Goal: Information Seeking & Learning: Learn about a topic

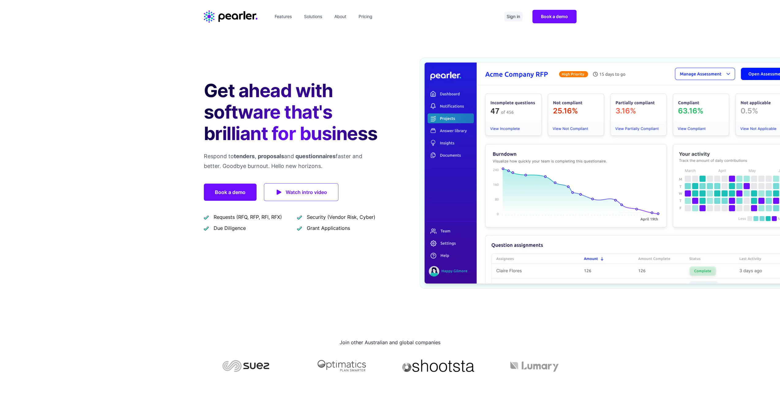
click at [512, 19] on link "Sign in" at bounding box center [513, 17] width 18 height 10
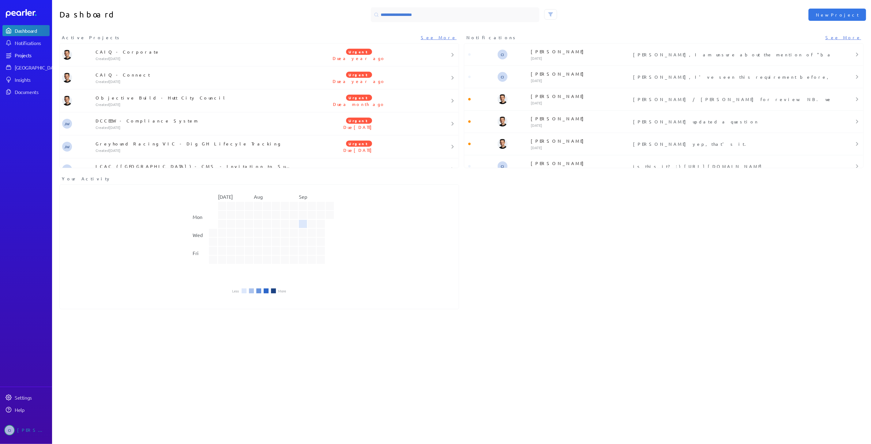
click at [20, 53] on div "Projects" at bounding box center [32, 55] width 34 height 6
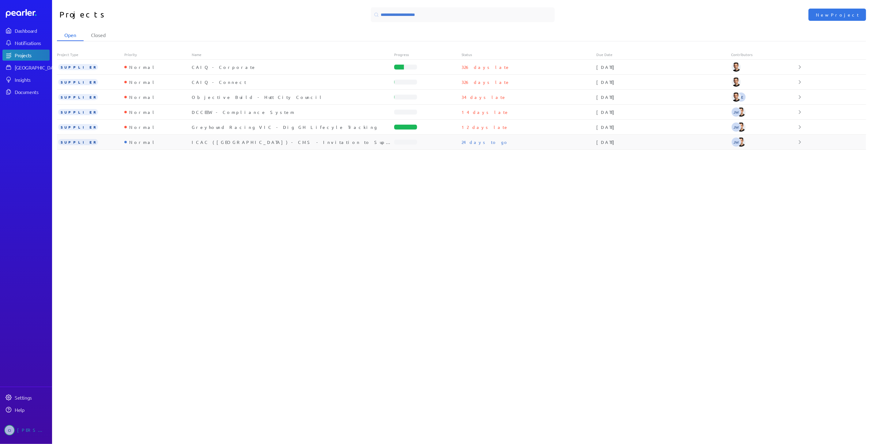
click at [246, 143] on div "ICAC (SA) - CMS - Invitation to Supply" at bounding box center [293, 142] width 203 height 6
select select "**********"
select select "******"
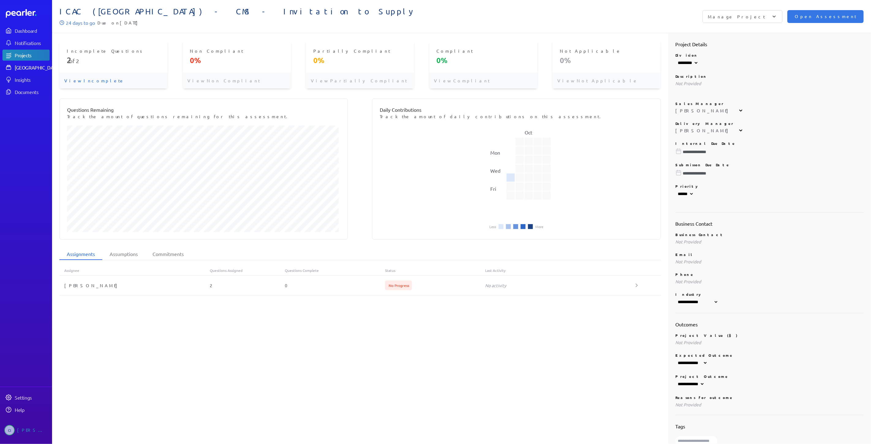
click at [24, 69] on div "Answer Library" at bounding box center [38, 67] width 46 height 6
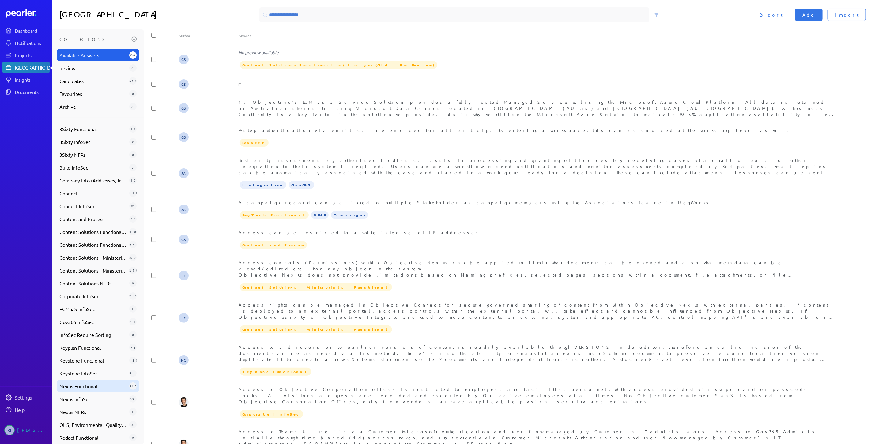
scroll to position [95, 0]
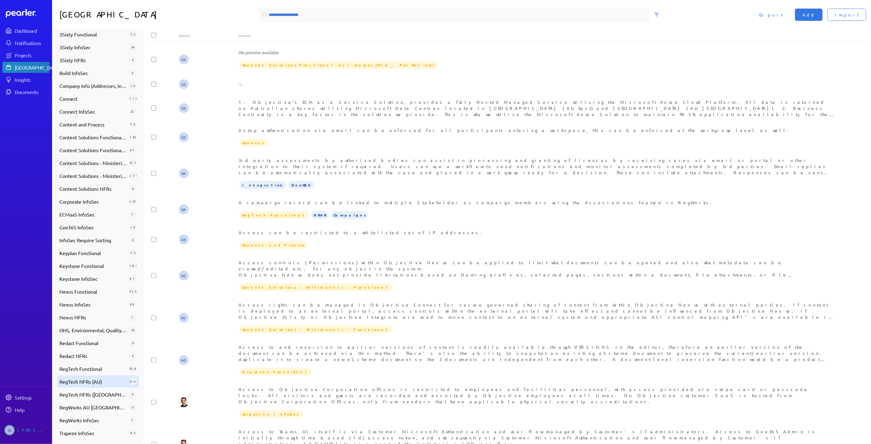
click at [99, 380] on span "RegTech NFRs (AU)" at bounding box center [92, 381] width 67 height 7
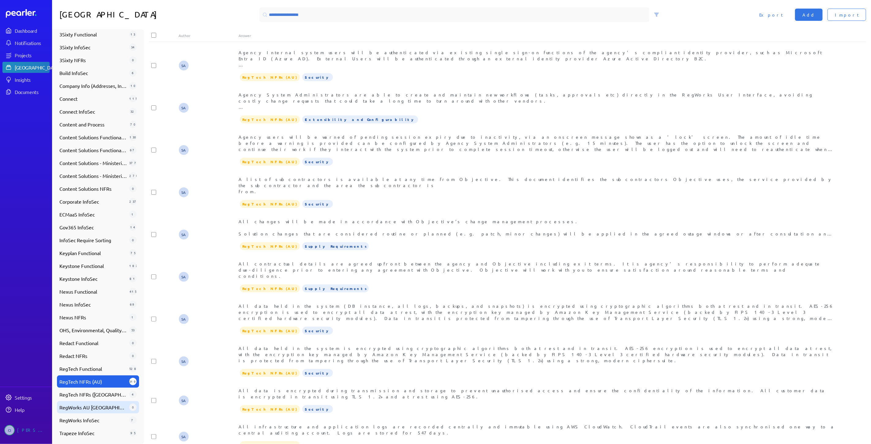
click at [100, 407] on span "RegWorks AU NZ" at bounding box center [92, 407] width 67 height 7
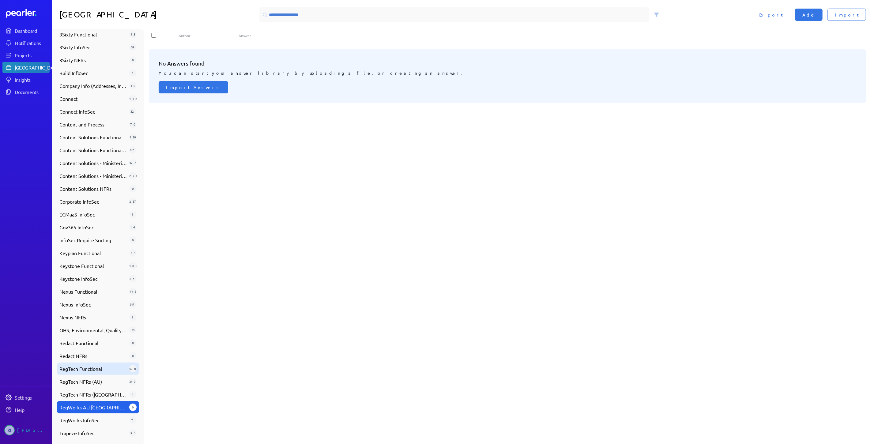
click at [91, 366] on span "RegTech Functional" at bounding box center [92, 368] width 67 height 7
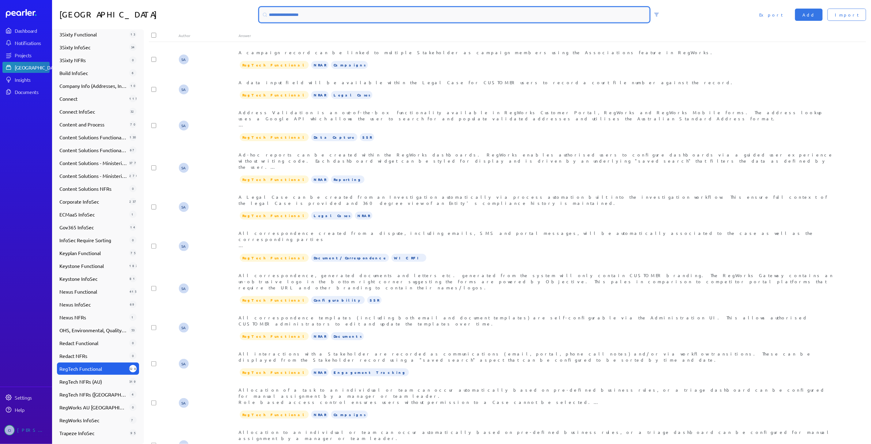
click at [325, 13] on input at bounding box center [454, 14] width 390 height 15
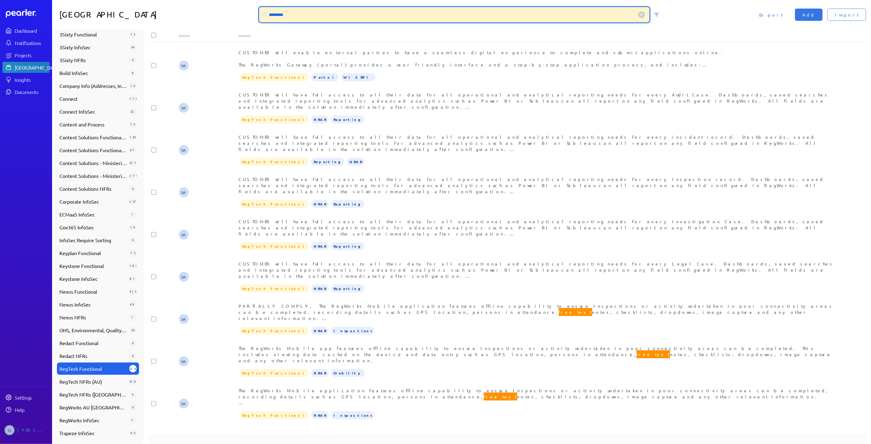
click at [280, 12] on input "*********" at bounding box center [454, 14] width 390 height 15
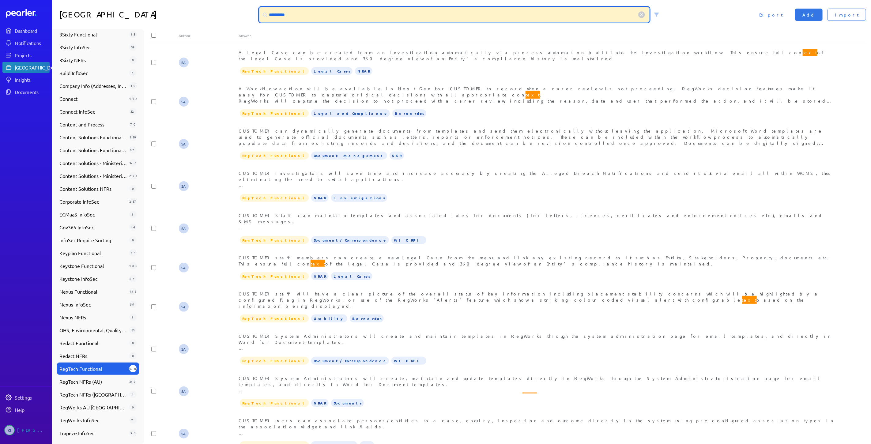
type input "**********"
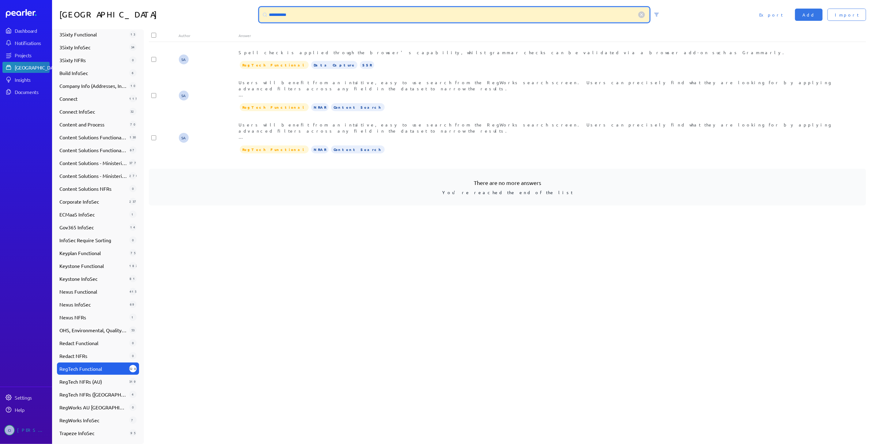
drag, startPoint x: 294, startPoint y: 16, endPoint x: 241, endPoint y: 14, distance: 52.4
click at [241, 14] on div "**********" at bounding box center [461, 14] width 819 height 29
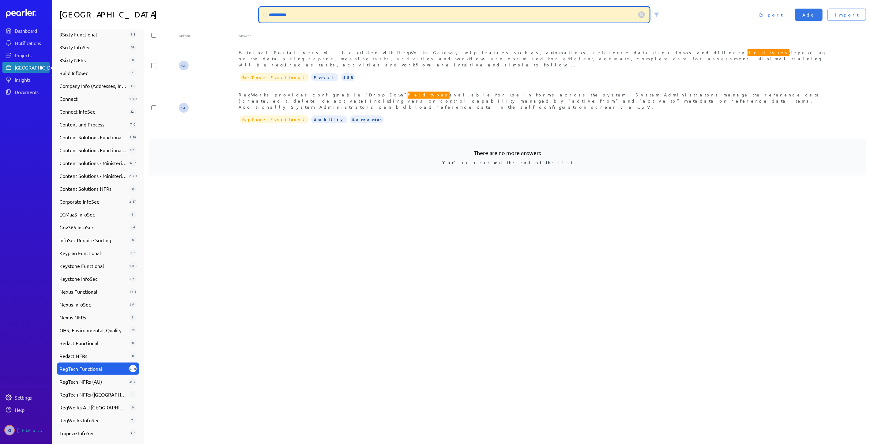
drag, startPoint x: 305, startPoint y: 16, endPoint x: 248, endPoint y: 15, distance: 57.0
click at [248, 15] on div "**********" at bounding box center [461, 14] width 819 height 29
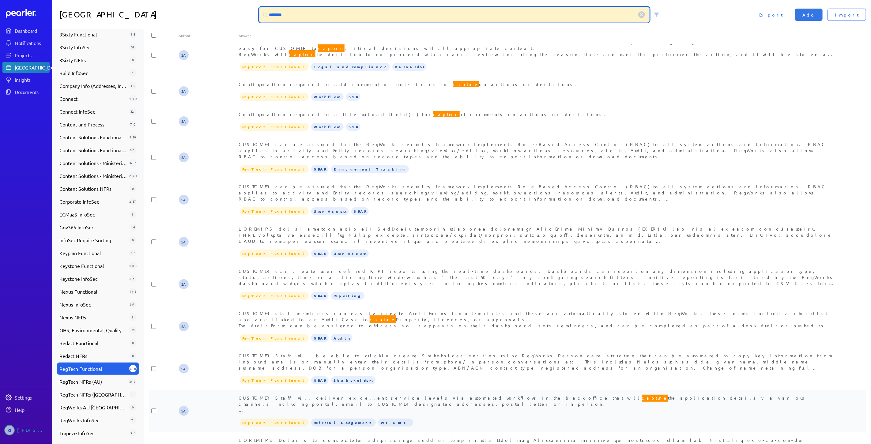
scroll to position [170, 0]
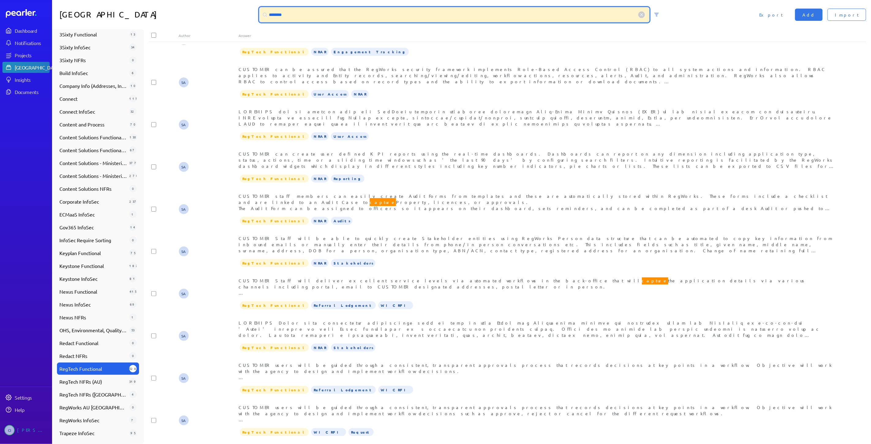
drag, startPoint x: 300, startPoint y: 14, endPoint x: 297, endPoint y: 13, distance: 3.6
click at [297, 13] on input "*******" at bounding box center [454, 14] width 390 height 15
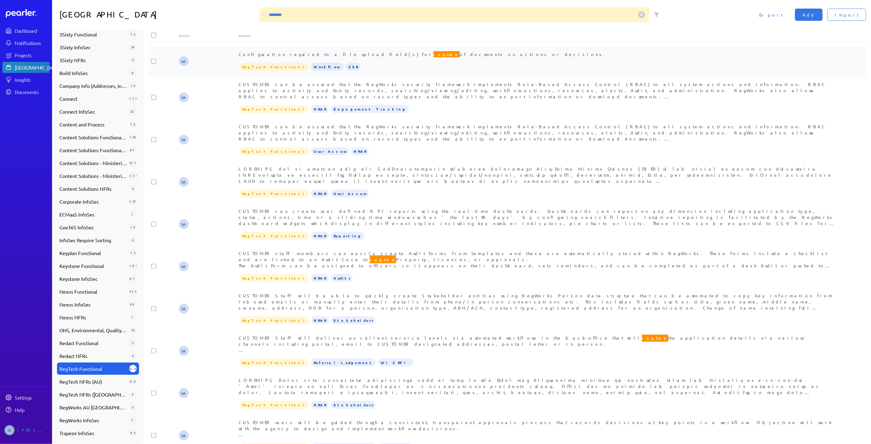
scroll to position [102, 0]
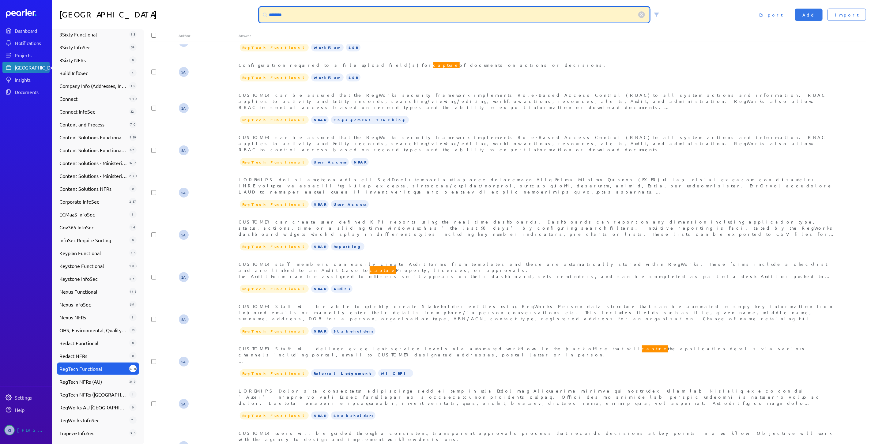
drag, startPoint x: 267, startPoint y: 17, endPoint x: 238, endPoint y: 19, distance: 28.3
click at [238, 19] on div "Answer Library ******* Import Add Export" at bounding box center [461, 14] width 819 height 29
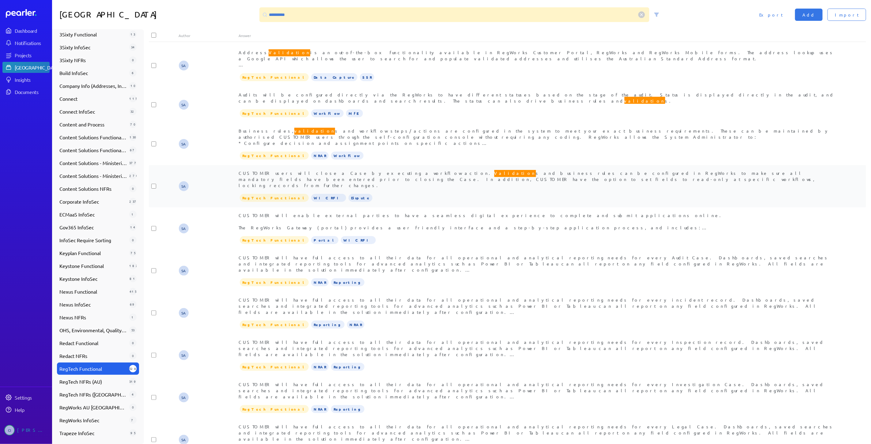
click at [664, 177] on div "CUSTOMER users will close a Case by executing a workflow action. Validation s a…" at bounding box center [538, 186] width 598 height 32
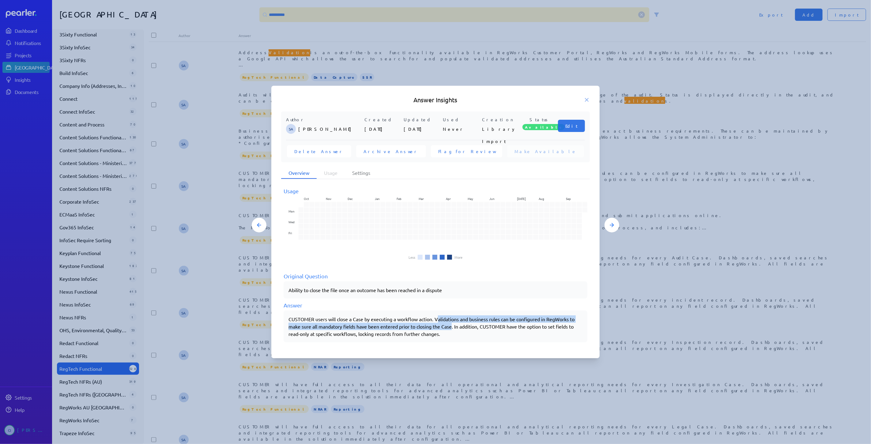
drag, startPoint x: 438, startPoint y: 319, endPoint x: 454, endPoint y: 328, distance: 18.1
click at [454, 328] on p "CUSTOMER users will close a Case by executing a workflow action. Validations an…" at bounding box center [436, 327] width 294 height 22
copy p "alidations and business rules can be configured in RegWorks to make sure all ma…"
click at [585, 99] on icon at bounding box center [587, 100] width 6 height 6
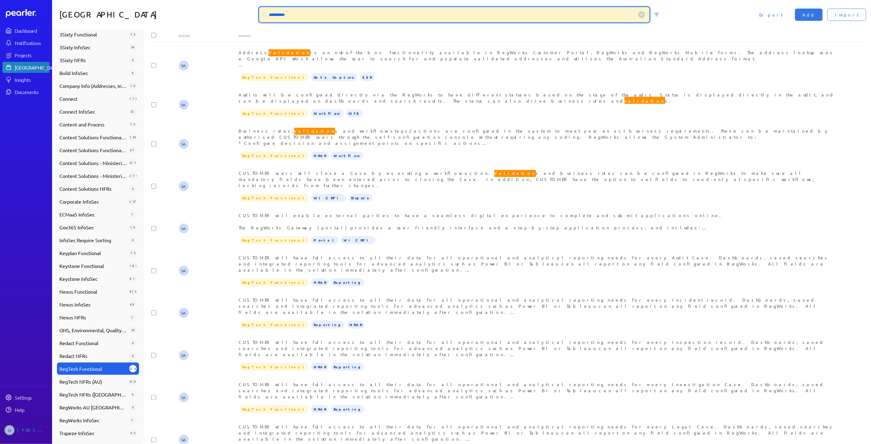
click at [277, 16] on input "**********" at bounding box center [454, 14] width 390 height 15
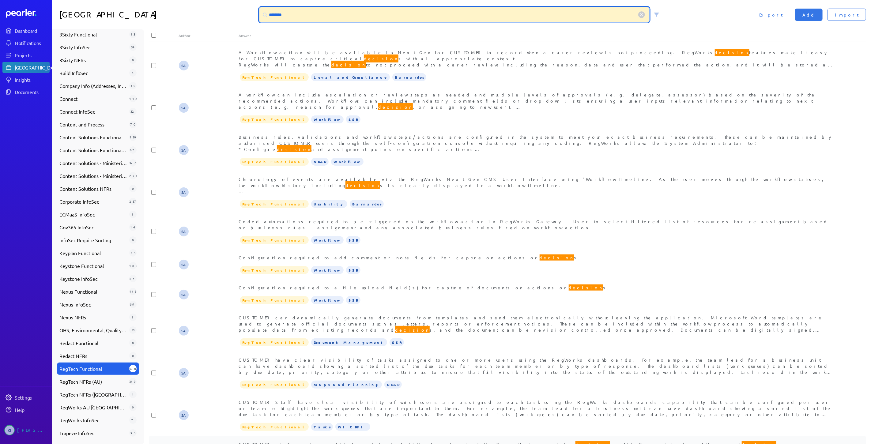
type input "********"
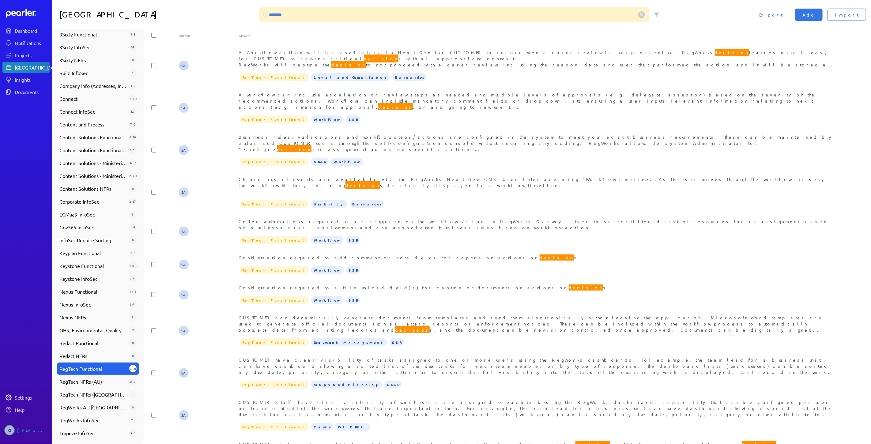
click at [242, 32] on div "Answer Library ******** Import Add Export Collections Available Answers 3601 Re…" at bounding box center [461, 222] width 819 height 444
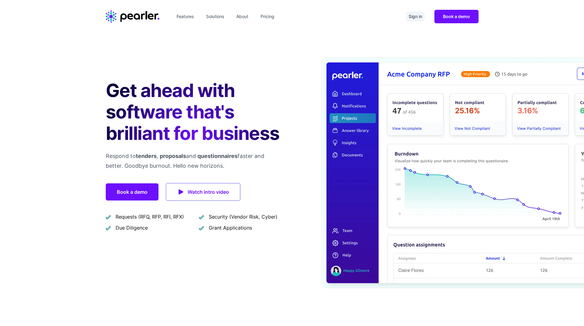
click at [413, 14] on link "Sign in" at bounding box center [415, 17] width 18 height 10
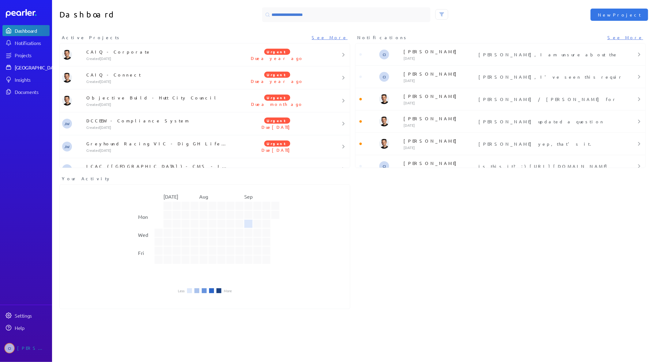
drag, startPoint x: 20, startPoint y: 77, endPoint x: 22, endPoint y: 71, distance: 6.0
click at [20, 77] on div "Insights" at bounding box center [32, 80] width 34 height 6
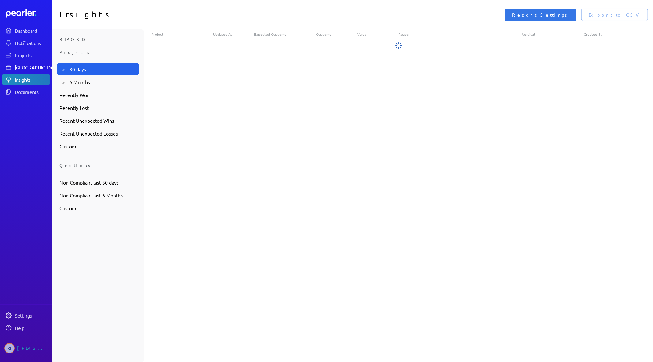
click at [22, 71] on link "[GEOGRAPHIC_DATA]" at bounding box center [25, 67] width 47 height 11
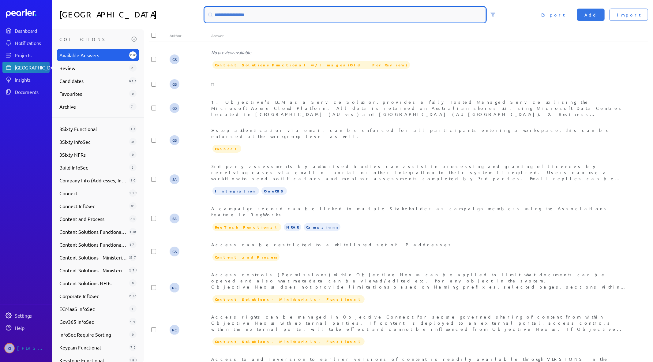
drag, startPoint x: 285, startPoint y: 13, endPoint x: 154, endPoint y: -2, distance: 132.0
click at [154, 0] on html "Dashboard Notifications Projects Answer Library Insights Documents Settings Hel…" at bounding box center [326, 181] width 653 height 362
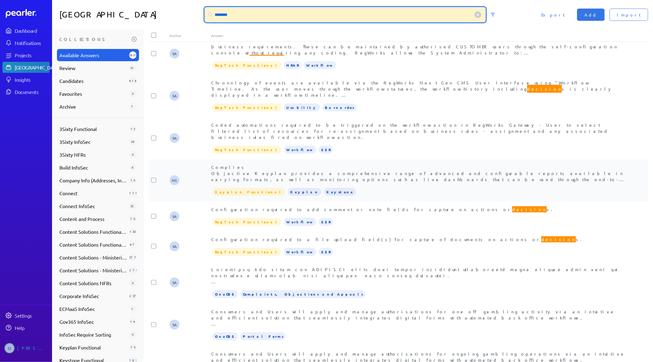
scroll to position [340, 0]
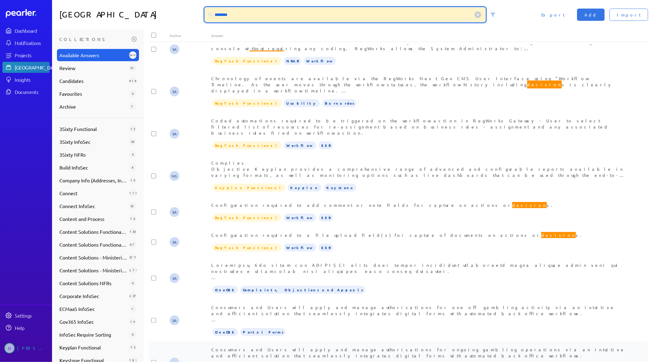
type input "********"
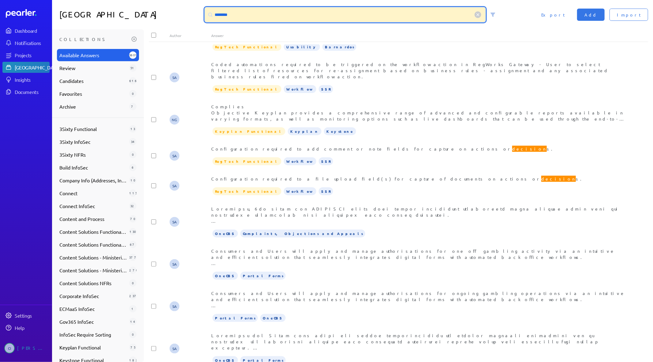
scroll to position [329, 0]
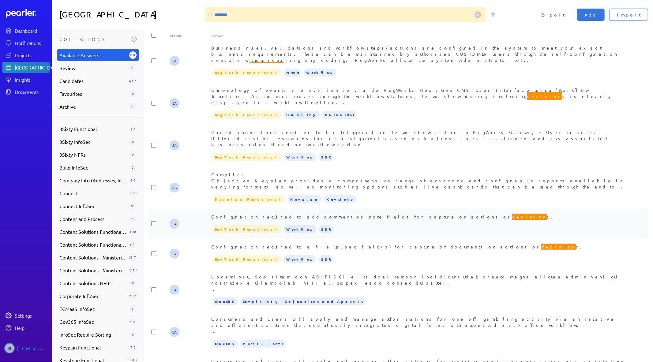
click at [316, 213] on span "Configuration required to add comment or note fields for capture on actions or …" at bounding box center [383, 217] width 345 height 8
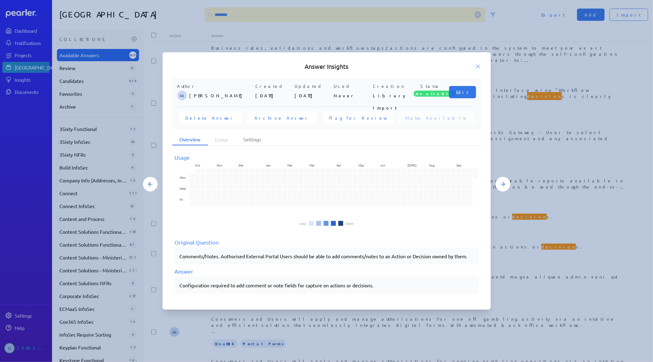
drag, startPoint x: 179, startPoint y: 284, endPoint x: 299, endPoint y: 283, distance: 120.1
click at [266, 280] on div "Configuration required to add comment or note fields for capture on actions or …" at bounding box center [327, 285] width 304 height 17
drag, startPoint x: 313, startPoint y: 283, endPoint x: 163, endPoint y: 287, distance: 150.5
click at [163, 287] on div "Author SA [PERSON_NAME] Created [DATE] Updated [DATE] Used Never Creation Libra…" at bounding box center [327, 189] width 328 height 223
click at [483, 65] on div "Answer Insights" at bounding box center [327, 66] width 328 height 9
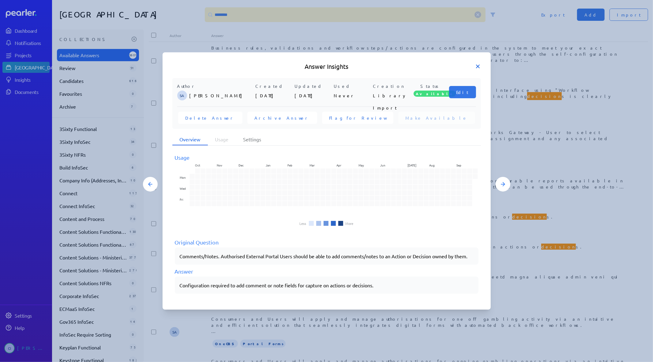
click at [477, 66] on icon at bounding box center [478, 66] width 3 height 3
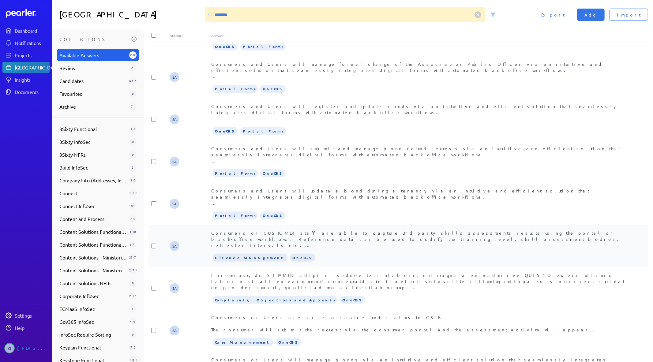
scroll to position [941, 0]
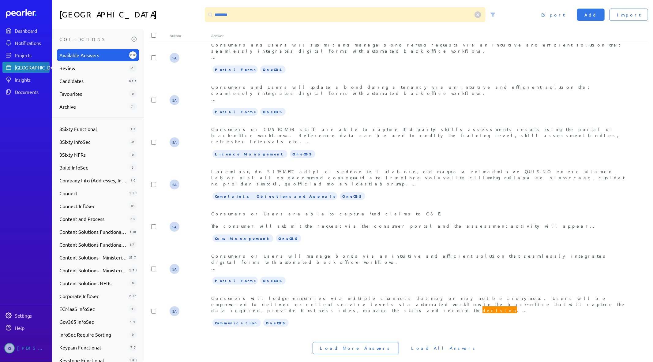
click at [389, 343] on button "Load More Answers" at bounding box center [356, 349] width 86 height 12
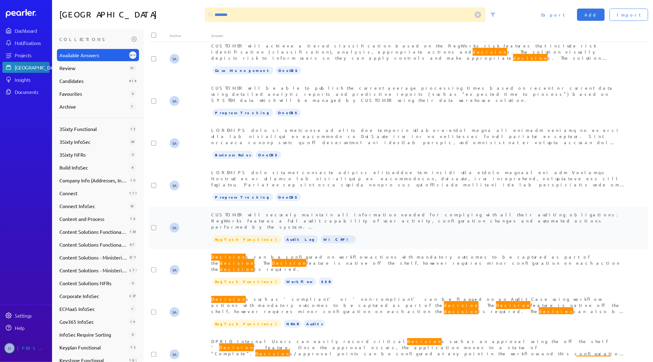
scroll to position [1929, 0]
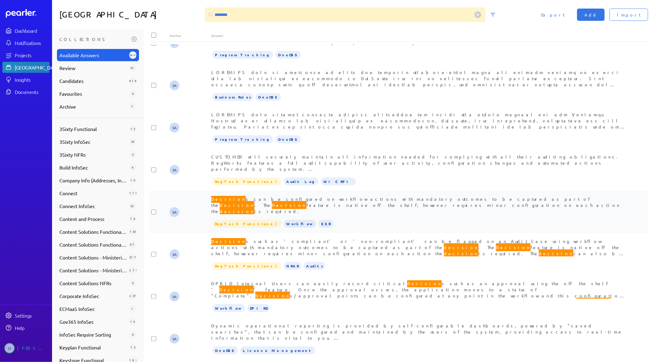
click at [376, 191] on div "SA Decision s can be configured on workflow actions with mandatory outcomes to …" at bounding box center [399, 212] width 500 height 42
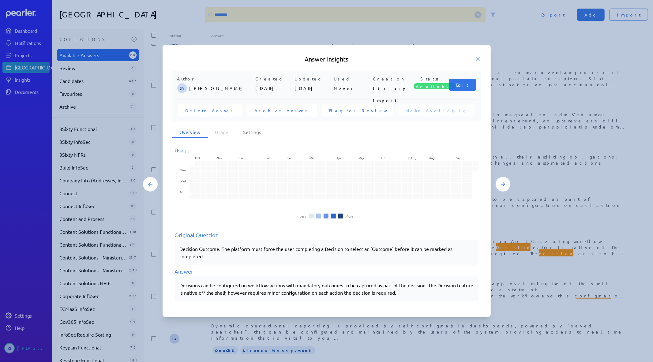
drag, startPoint x: 179, startPoint y: 284, endPoint x: 206, endPoint y: 281, distance: 28.0
click at [207, 281] on div "Decisions can be configured on workflow actions with mandatory outcomes to be c…" at bounding box center [327, 289] width 304 height 25
drag, startPoint x: 179, startPoint y: 286, endPoint x: 229, endPoint y: 294, distance: 51.0
click at [295, 297] on div "Decisions can be configured on workflow actions with mandatory outcomes to be c…" at bounding box center [327, 289] width 304 height 25
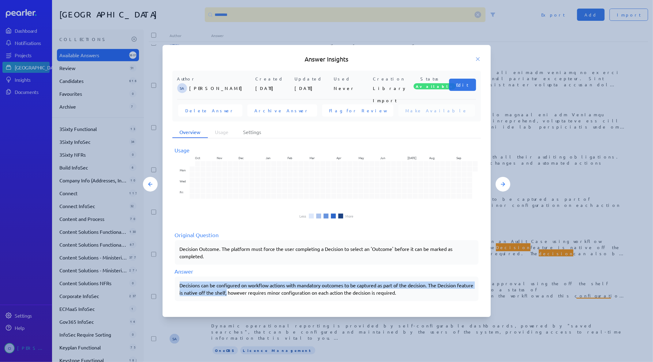
drag, startPoint x: 187, startPoint y: 284, endPoint x: 245, endPoint y: 307, distance: 62.9
click at [245, 307] on div "Usage Oct Nov Dec Jan Feb Mar Apr May Jun [DATE] Aug Sep Mon Wed Fri Less More …" at bounding box center [326, 223] width 309 height 169
copy div "Decisions can be configured on workflow actions with mandatory outcomes to be c…"
click at [479, 63] on h5 "Answer Insights" at bounding box center [326, 59] width 309 height 9
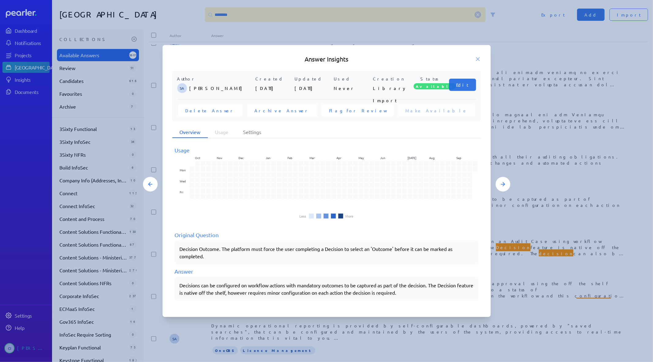
click at [480, 64] on div "Answer Insights Author SA [PERSON_NAME] Created [DATE] Updated [DATE] Used Neve…" at bounding box center [327, 181] width 328 height 273
click at [480, 57] on icon at bounding box center [478, 59] width 6 height 6
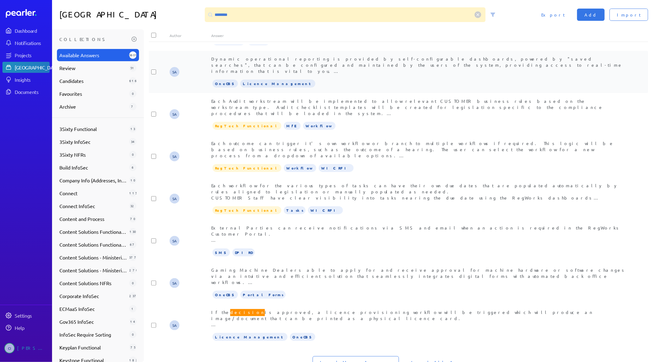
scroll to position [2197, 0]
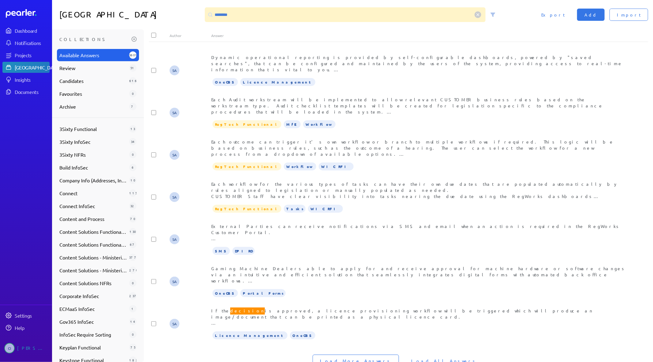
click at [360, 355] on button "Load More Answers" at bounding box center [356, 361] width 86 height 12
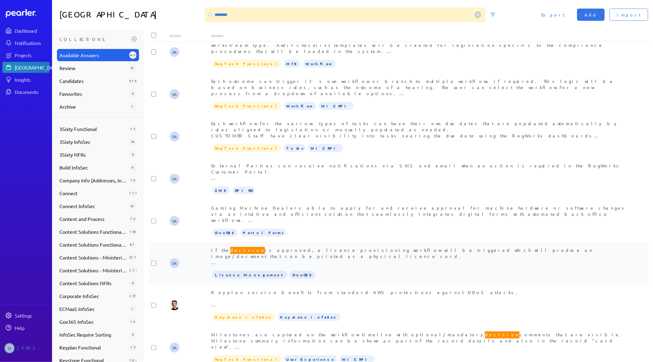
scroll to position [2367, 0]
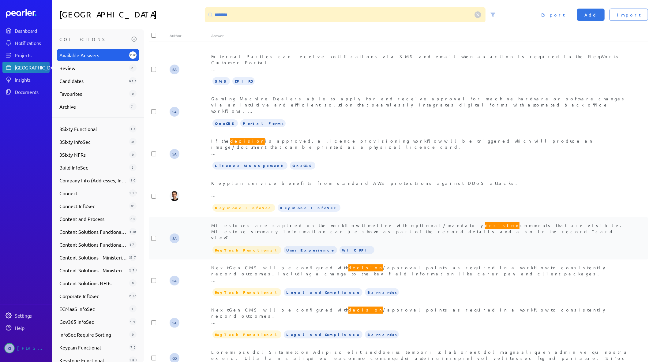
click at [261, 222] on span "Milestones are captured on the workflow timeline with optional/mandatory decisi…" at bounding box center [418, 237] width 414 height 31
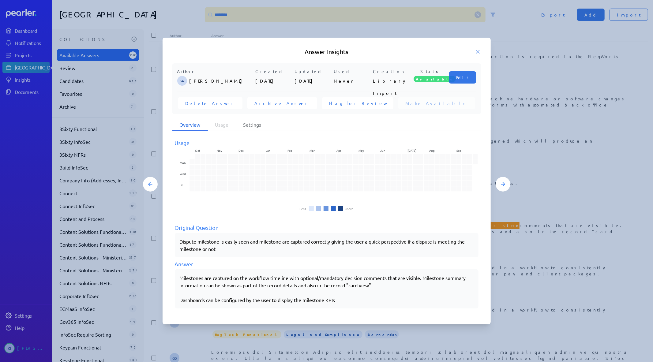
drag, startPoint x: 177, startPoint y: 277, endPoint x: 240, endPoint y: 273, distance: 63.2
click at [240, 273] on div "Milestones are captured on the workflow timeline with optional/mandatory decisi…" at bounding box center [327, 289] width 304 height 39
copy div "Milestones are captured on the workflow timeline with optional/mandatory decisi…"
drag, startPoint x: 193, startPoint y: 278, endPoint x: 427, endPoint y: 280, distance: 233.5
click at [427, 280] on div "Milestones are captured on the workflow timeline with optional/mandatory decisi…" at bounding box center [327, 289] width 294 height 29
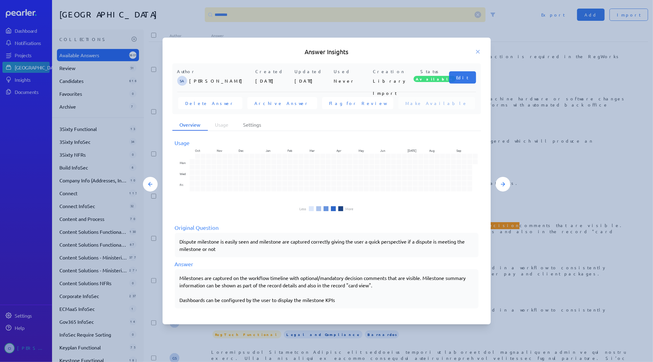
click at [527, 287] on div at bounding box center [326, 181] width 653 height 362
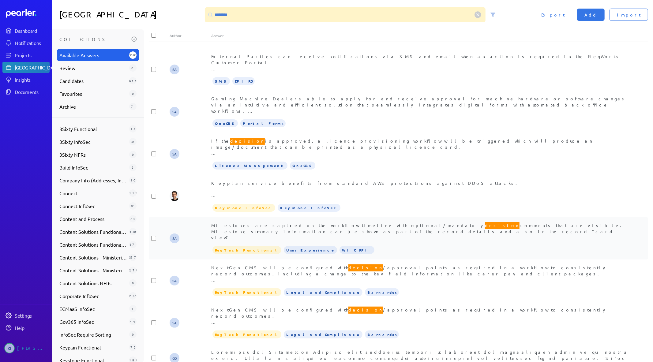
scroll to position [2504, 0]
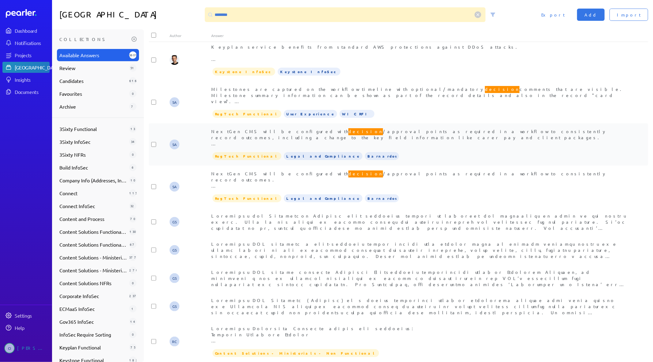
click at [326, 128] on div "NextGen CMS will be configured with decision /approval points as required in a …" at bounding box center [419, 137] width 416 height 18
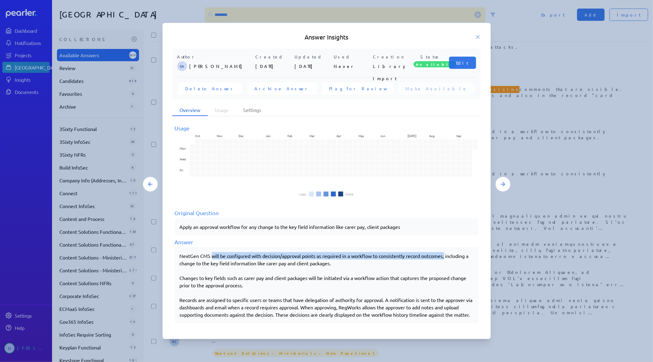
drag, startPoint x: 211, startPoint y: 252, endPoint x: 449, endPoint y: 254, distance: 237.8
click at [449, 254] on div "NextGen CMS will be configured with decision/approval points as required in a w…" at bounding box center [327, 285] width 294 height 66
copy div "will be configured with decision/approval points as required in a workflow to c…"
click at [580, 256] on div at bounding box center [326, 181] width 653 height 362
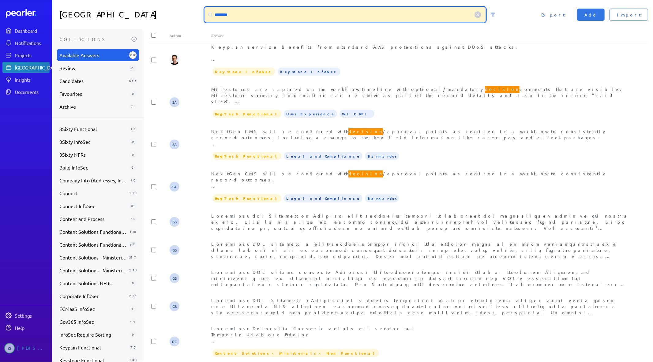
drag, startPoint x: 220, startPoint y: 15, endPoint x: 189, endPoint y: 15, distance: 30.3
click at [193, 15] on div "Answer Library ******** Import Add Export" at bounding box center [352, 14] width 601 height 29
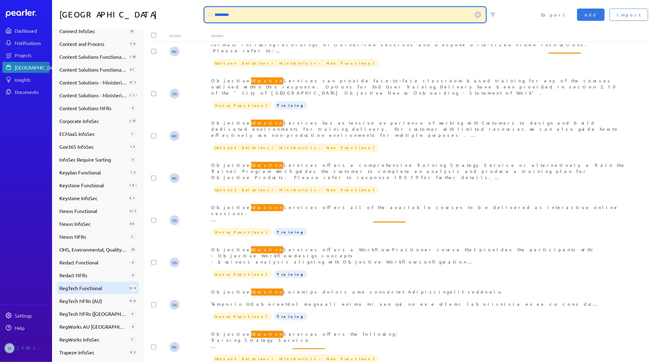
scroll to position [176, 0]
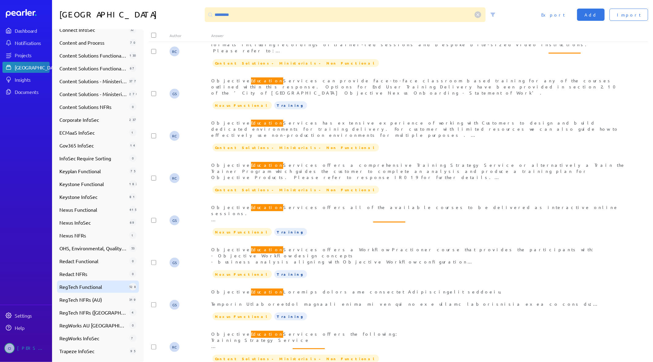
click at [93, 288] on span "RegTech Functional" at bounding box center [92, 286] width 67 height 7
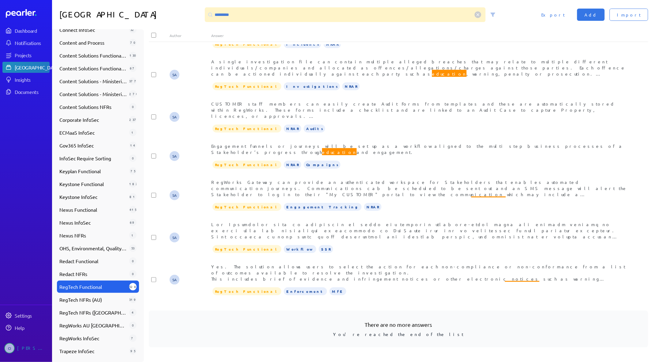
scroll to position [20, 0]
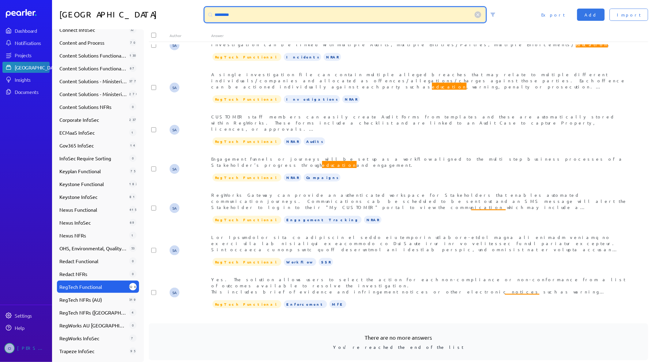
click at [269, 15] on input "*********" at bounding box center [345, 14] width 281 height 15
drag, startPoint x: 241, startPoint y: 14, endPoint x: 172, endPoint y: 12, distance: 68.4
click at [177, 15] on div "Answer Library ********* Import Add Export" at bounding box center [352, 14] width 601 height 29
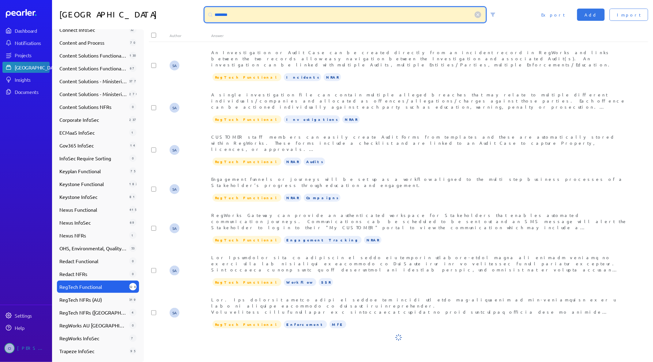
scroll to position [0, 0]
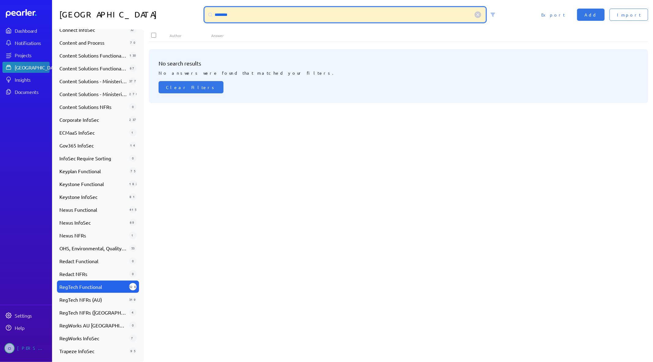
click at [227, 16] on input "********" at bounding box center [345, 14] width 281 height 15
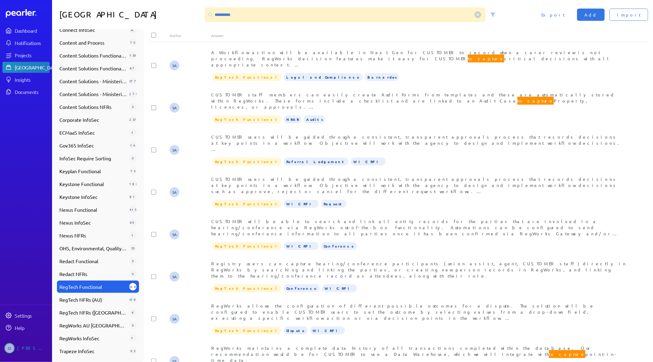
click at [321, 49] on div "A Workflow action will be available in Next Gen for CUSTOMER to record when a c…" at bounding box center [419, 58] width 416 height 18
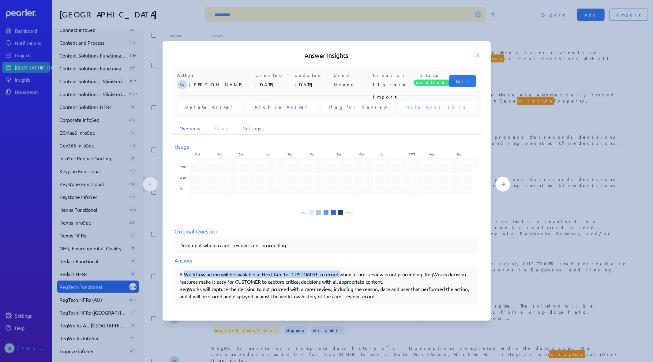
drag, startPoint x: 184, startPoint y: 272, endPoint x: 342, endPoint y: 273, distance: 157.8
click at [342, 273] on div "A Workflow action will be available in Next Gen for CUSTOMER to record when a c…" at bounding box center [327, 285] width 294 height 29
copy div "Workflow action will be available in Next Gen for CUSTOMER to record"
click at [477, 56] on icon at bounding box center [478, 55] width 6 height 6
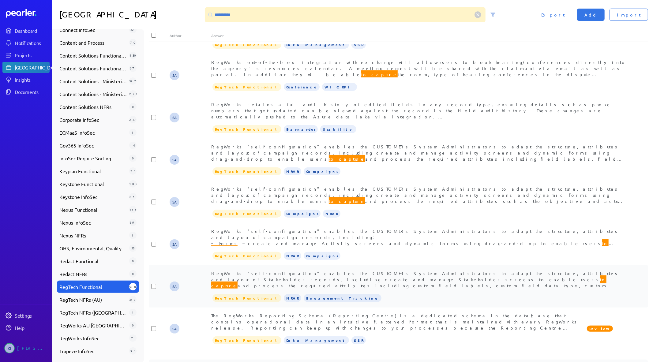
scroll to position [340, 0]
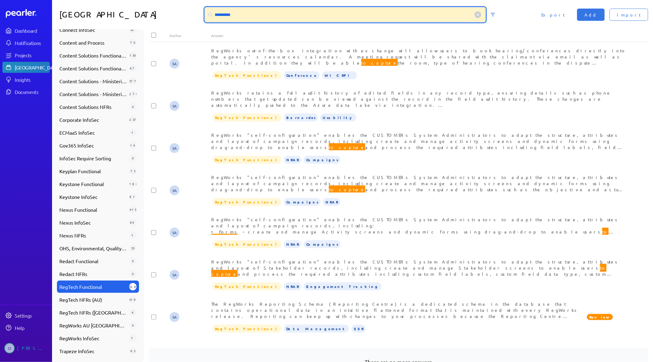
drag, startPoint x: 248, startPoint y: 14, endPoint x: 191, endPoint y: 10, distance: 56.5
click at [191, 10] on div "**********" at bounding box center [352, 14] width 601 height 29
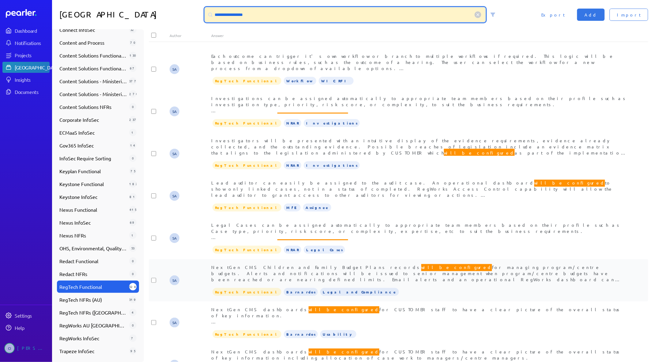
scroll to position [354, 0]
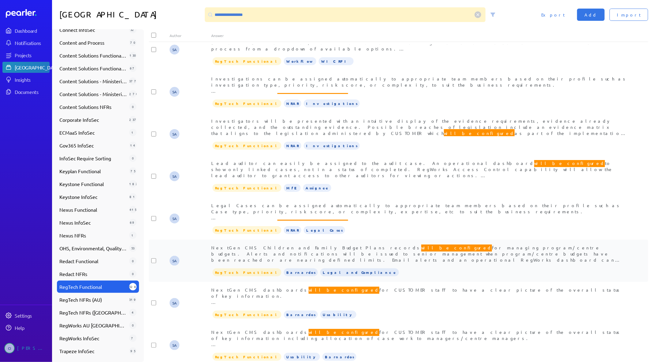
click at [398, 244] on span "NextGen CMS Children and Family Budget Plans records will be configured for man…" at bounding box center [416, 256] width 410 height 25
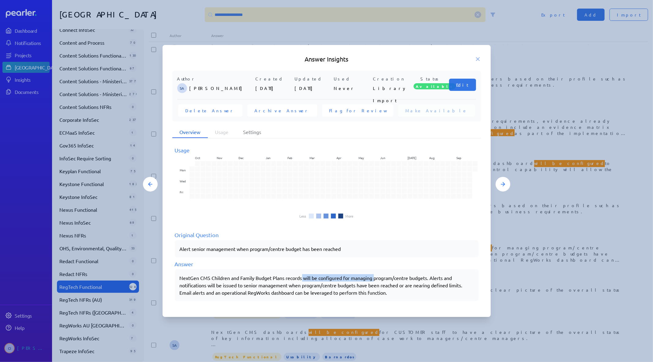
drag, startPoint x: 304, startPoint y: 277, endPoint x: 376, endPoint y: 275, distance: 72.7
click at [376, 275] on div "NextGen CMS Children and Family Budget Plans records will be configured for man…" at bounding box center [327, 286] width 294 height 22
copy div "will be configured for managing"
click at [476, 61] on icon at bounding box center [478, 59] width 6 height 6
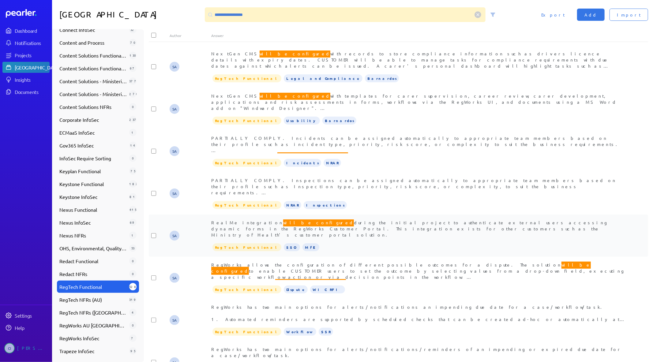
scroll to position [933, 0]
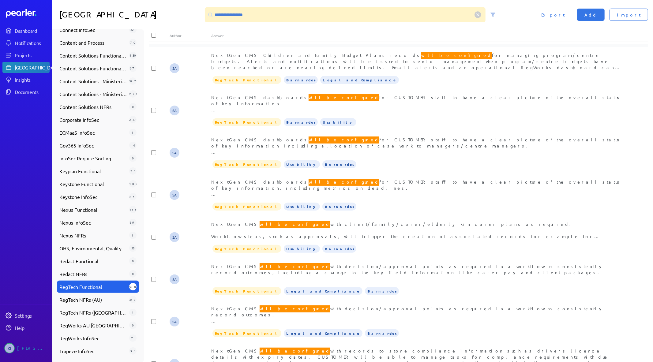
scroll to position [464, 0]
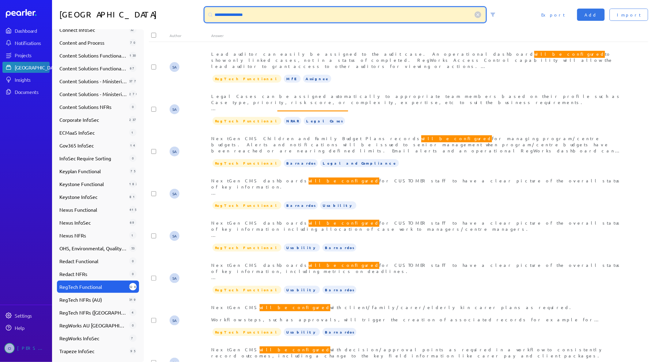
drag, startPoint x: 111, startPoint y: 15, endPoint x: 81, endPoint y: 15, distance: 29.7
click at [81, 15] on div "**********" at bounding box center [352, 14] width 601 height 29
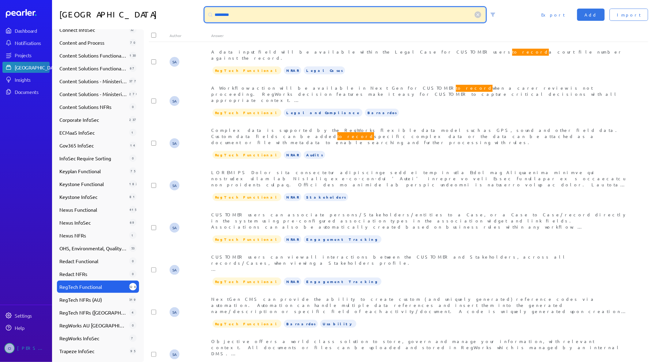
scroll to position [0, 0]
drag, startPoint x: 346, startPoint y: 10, endPoint x: 116, endPoint y: 2, distance: 229.9
click at [116, 2] on div "Answer Library ********* Import Add Export" at bounding box center [352, 14] width 601 height 29
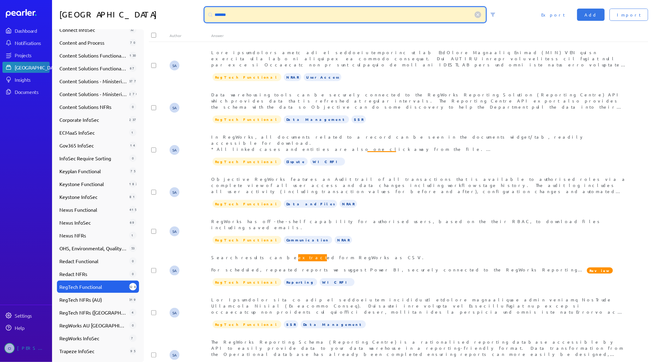
drag, startPoint x: 236, startPoint y: 18, endPoint x: 194, endPoint y: 11, distance: 42.4
click at [194, 11] on div "Answer Library ******* Import Add Export" at bounding box center [352, 14] width 601 height 29
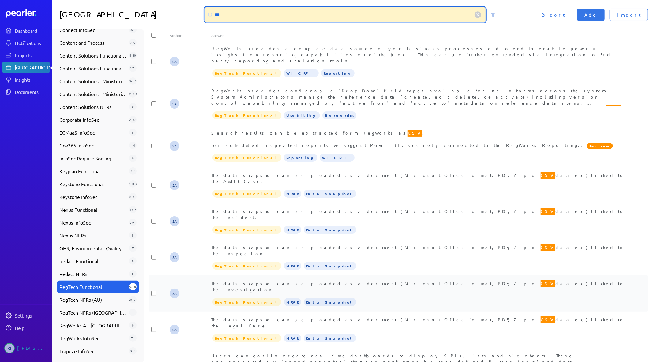
scroll to position [442, 0]
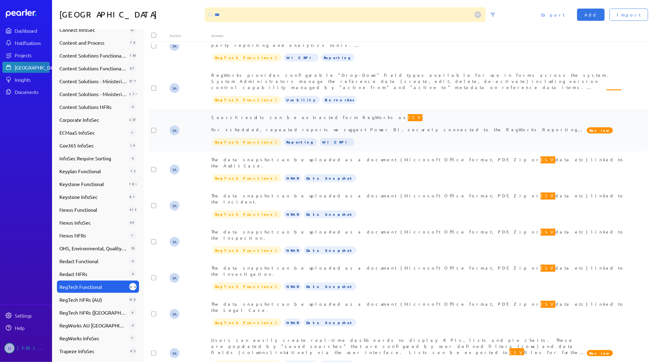
click at [347, 113] on span "Search results can be extracted form RegWorks as CSV . For scheduled, repeated …" at bounding box center [397, 128] width 373 height 31
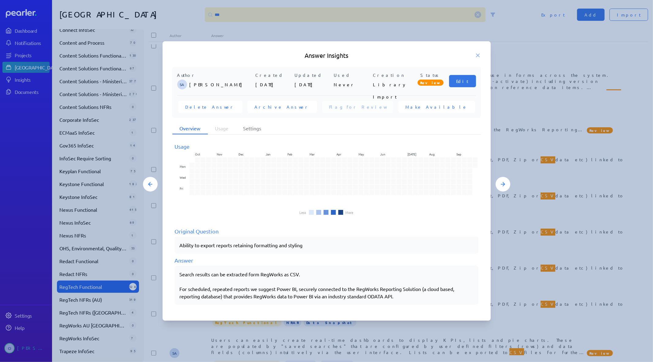
drag, startPoint x: 233, startPoint y: 269, endPoint x: 401, endPoint y: 301, distance: 170.5
click at [401, 301] on div "Search results can be extracted form RegWorks as CSV. For scheduled, repeated r…" at bounding box center [327, 285] width 304 height 39
copy div "Search results can be extracted form RegWorks as CSV. For scheduled, repeated r…"
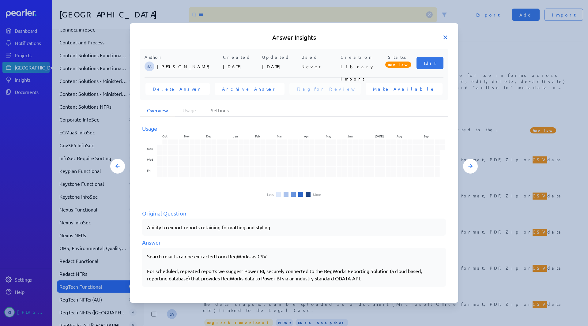
click at [448, 36] on icon at bounding box center [445, 37] width 6 height 6
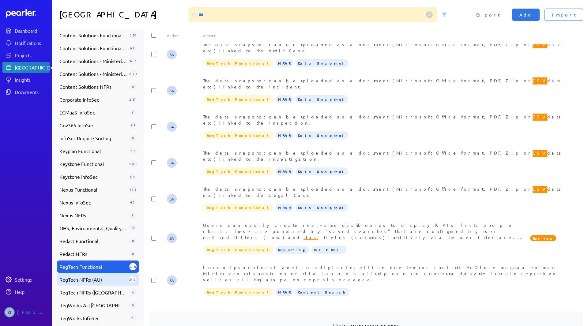
scroll to position [207, 0]
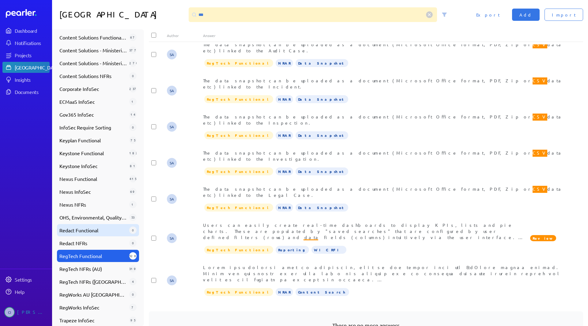
click at [95, 235] on div "Redact Functional 0" at bounding box center [98, 230] width 82 height 12
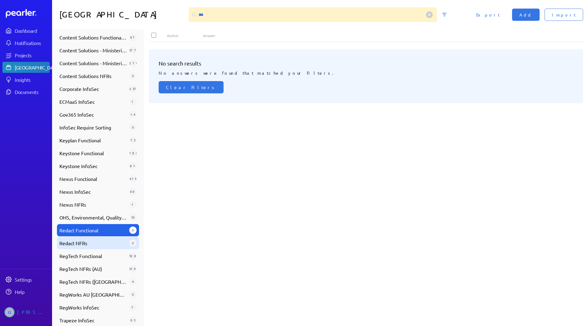
click at [92, 244] on span "Redact NFRs" at bounding box center [92, 243] width 67 height 7
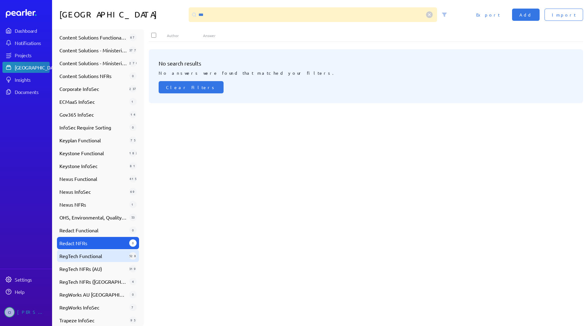
click at [87, 255] on span "RegTech Functional" at bounding box center [92, 255] width 67 height 7
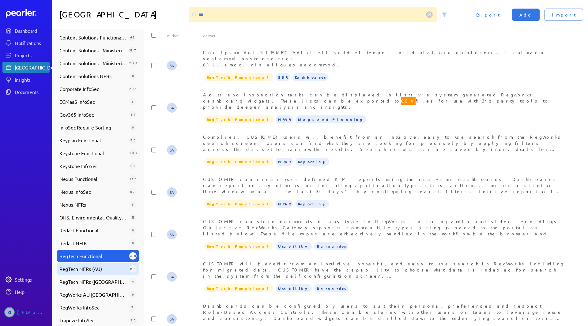
click at [86, 272] on span "RegTech NFRs (AU)" at bounding box center [92, 268] width 67 height 7
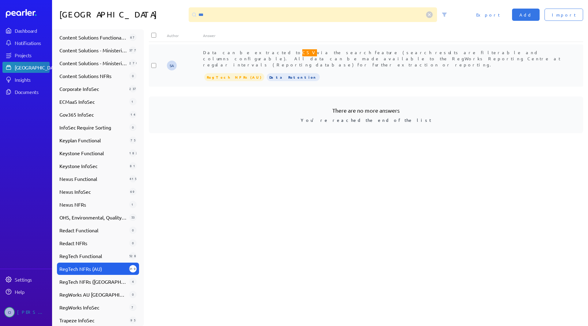
click at [279, 51] on span "Data can be extracted to CSV via the search feature (search results are filtera…" at bounding box center [382, 57] width 358 height 19
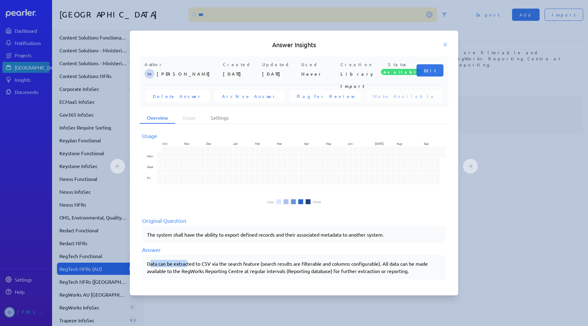
drag, startPoint x: 150, startPoint y: 263, endPoint x: 182, endPoint y: 262, distance: 31.9
click at [182, 262] on div "Data can be extracted to CSV via the search feature (search results are filtera…" at bounding box center [294, 267] width 294 height 15
click at [165, 265] on div "Data can be extracted to CSV via the search feature (search results are filtera…" at bounding box center [294, 267] width 294 height 15
drag, startPoint x: 146, startPoint y: 263, endPoint x: 232, endPoint y: 278, distance: 87.2
click at [211, 278] on div "Data can be extracted to CSV via the search feature (search results are filtera…" at bounding box center [294, 267] width 304 height 25
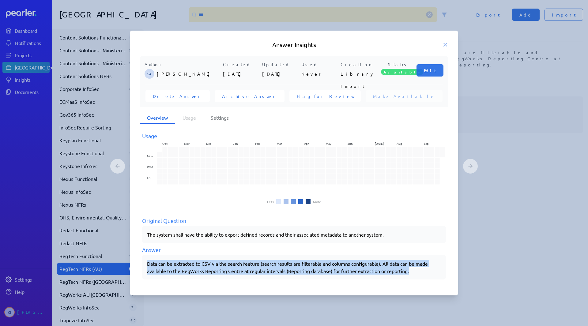
drag, startPoint x: 148, startPoint y: 264, endPoint x: 446, endPoint y: 272, distance: 298.8
click at [446, 272] on div "Usage Oct Nov Dec Jan Feb Mar Apr May Jun [DATE] Aug Sep Mon Wed Fri Less More …" at bounding box center [294, 205] width 309 height 162
copy div "Data can be extracted to CSV via the search feature (search results are filtera…"
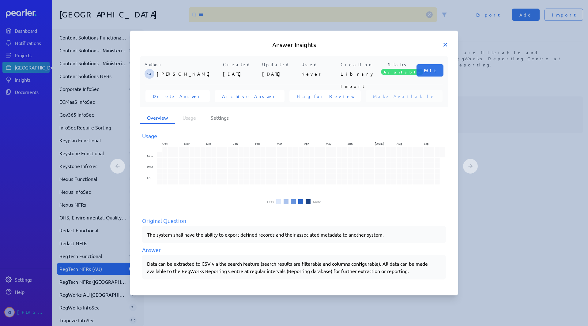
click at [446, 46] on icon at bounding box center [445, 44] width 3 height 3
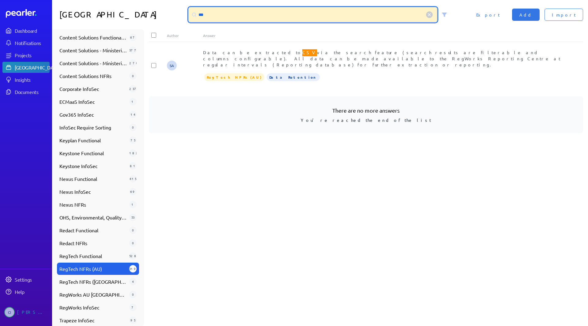
drag, startPoint x: 270, startPoint y: 16, endPoint x: 157, endPoint y: 16, distance: 112.7
click at [159, 16] on div "Answer Library *** Import Add Export" at bounding box center [320, 14] width 536 height 29
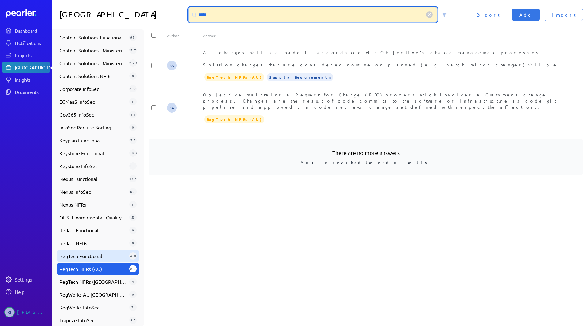
type input "*****"
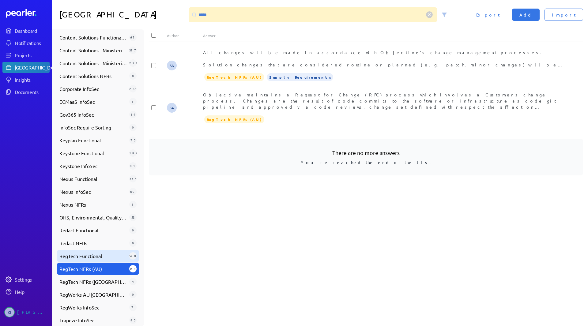
click at [103, 252] on div "RegTech Functional 528" at bounding box center [98, 256] width 82 height 12
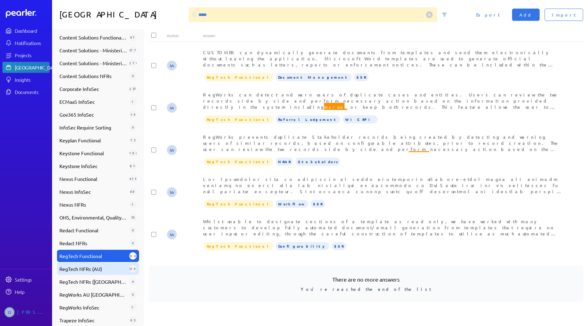
click at [90, 274] on div "RegTech NFRs (AU) 319" at bounding box center [98, 269] width 82 height 12
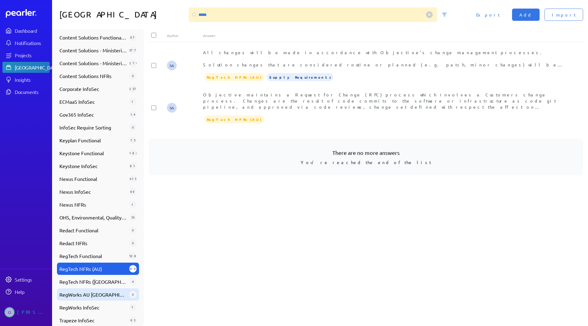
click at [78, 297] on span "RegWorks AU [GEOGRAPHIC_DATA]" at bounding box center [92, 294] width 67 height 7
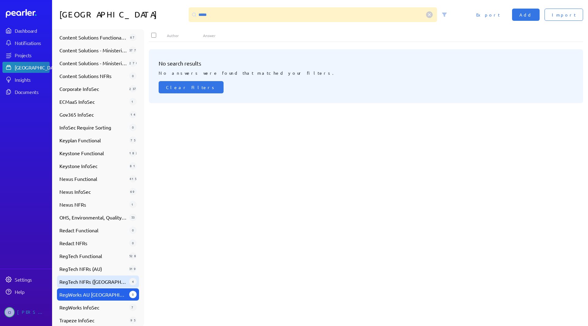
click at [114, 284] on span "RegTech NFRs ([GEOGRAPHIC_DATA])" at bounding box center [92, 281] width 67 height 7
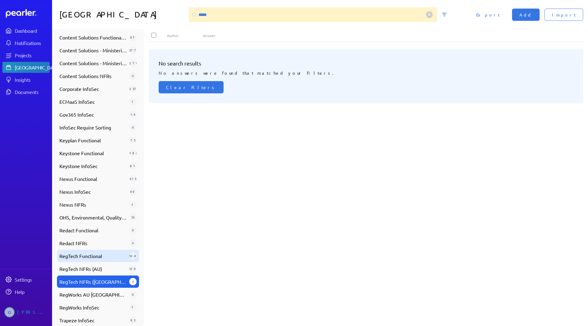
click at [109, 256] on span "RegTech Functional" at bounding box center [92, 255] width 67 height 7
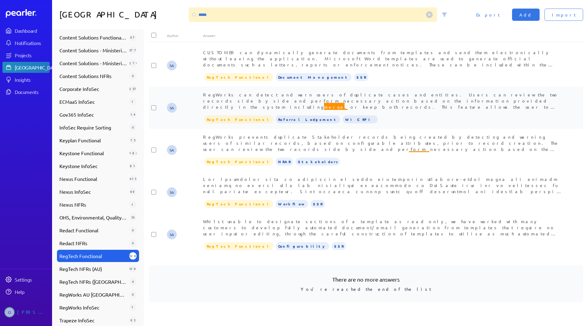
click at [328, 109] on span "RegWorks can detect and warn users of duplicate cases and entities. Users can r…" at bounding box center [381, 125] width 356 height 67
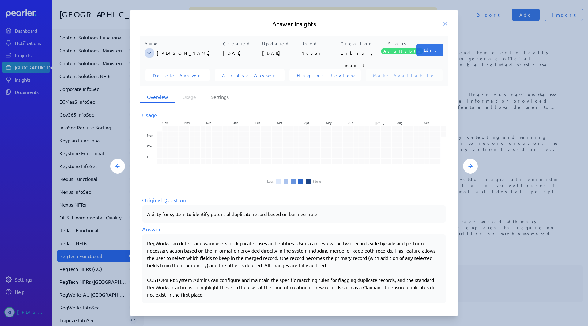
drag, startPoint x: 148, startPoint y: 242, endPoint x: 212, endPoint y: 248, distance: 64.6
click at [212, 248] on div "RegWorks can detect and warn users of duplicate cases and entities. Users can r…" at bounding box center [294, 269] width 304 height 69
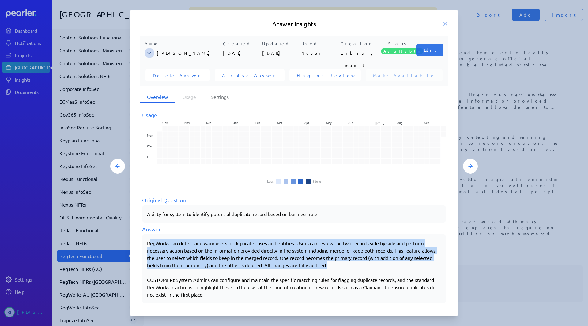
drag, startPoint x: 150, startPoint y: 243, endPoint x: 371, endPoint y: 262, distance: 221.5
click at [371, 262] on div "RegWorks can detect and warn users of duplicate cases and entities. Users can r…" at bounding box center [294, 269] width 294 height 59
click at [369, 263] on div "RegWorks can detect and warn users of duplicate cases and entities. Users can r…" at bounding box center [294, 269] width 294 height 59
drag, startPoint x: 148, startPoint y: 242, endPoint x: 286, endPoint y: 266, distance: 140.6
click at [286, 266] on div "RegWorks can detect and warn users of duplicate cases and entities. Users can r…" at bounding box center [294, 269] width 294 height 59
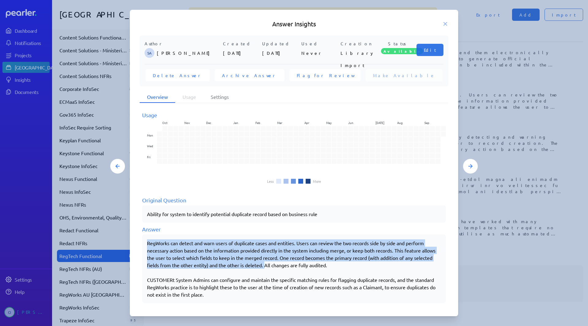
copy div "RegWorks can detect and warn users of duplicate cases and entities. Users can r…"
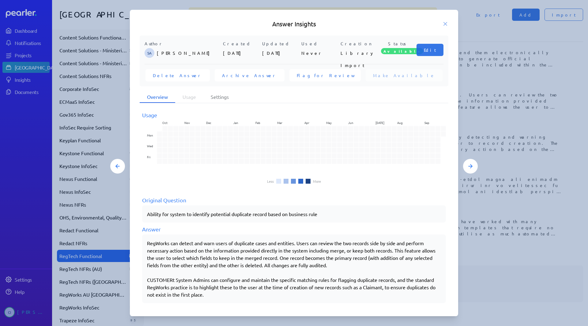
click at [207, 276] on div "RegWorks can detect and warn users of duplicate cases and entities. Users can r…" at bounding box center [294, 269] width 294 height 59
drag, startPoint x: 236, startPoint y: 294, endPoint x: 134, endPoint y: 242, distance: 114.5
click at [134, 242] on div "Author SA [PERSON_NAME] Created [DATE] Updated [DATE] Used Never Creation Libra…" at bounding box center [294, 172] width 328 height 272
copy div "RegWorks can detect and warn users of duplicate cases and entities. Users can r…"
